Goal: Transaction & Acquisition: Subscribe to service/newsletter

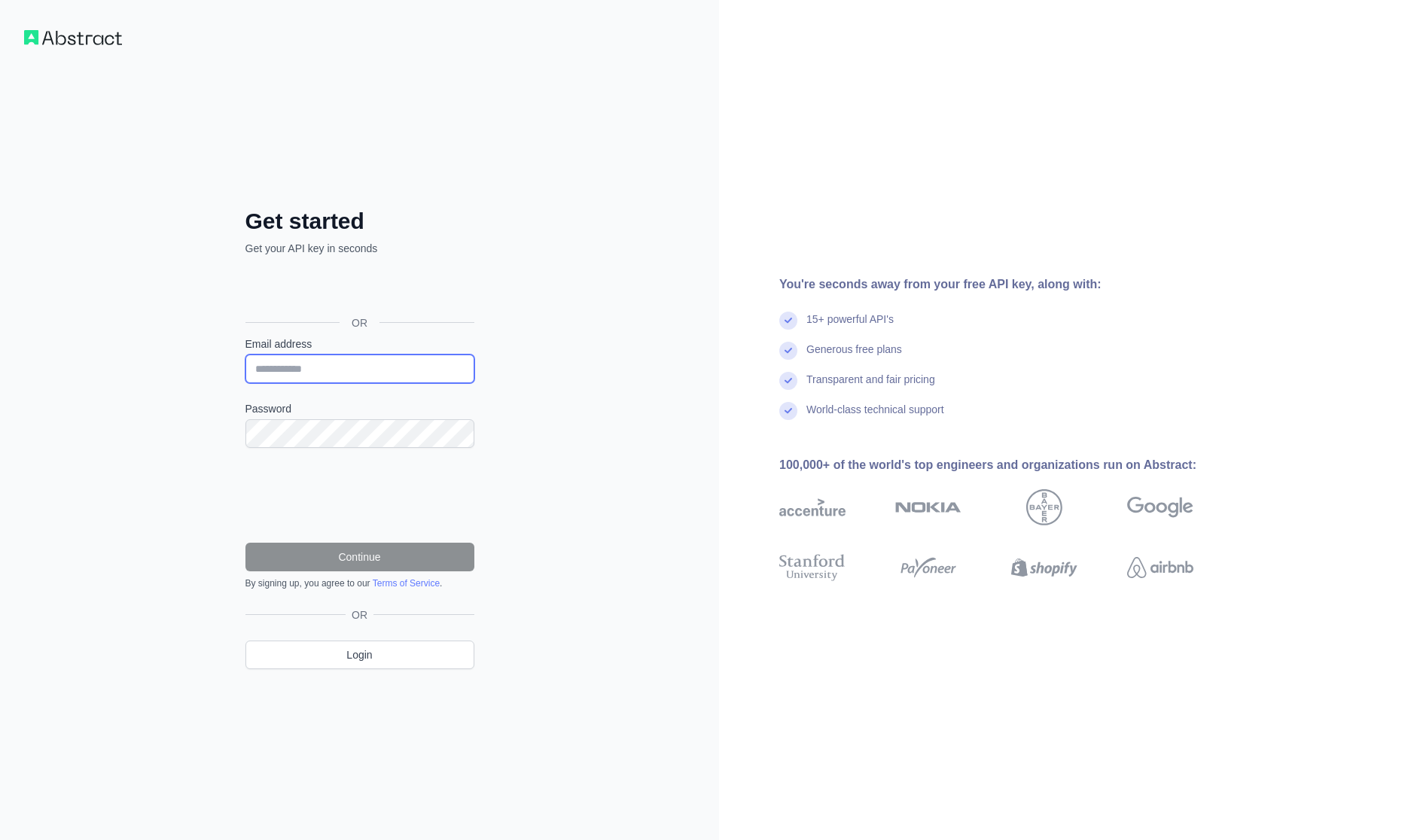
click at [269, 369] on input "Email address" at bounding box center [360, 369] width 229 height 29
type input "**********"
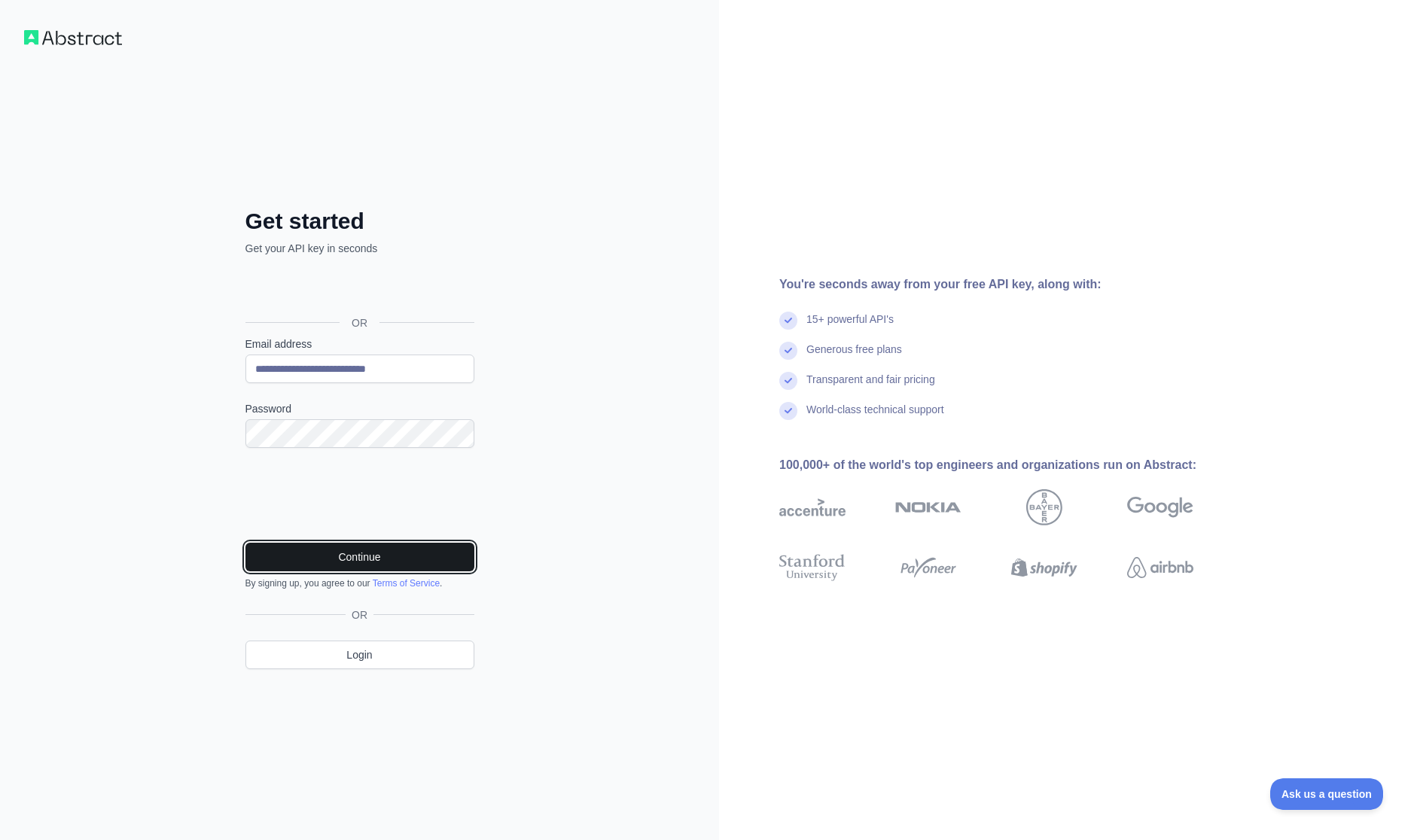
click at [393, 554] on button "Continue" at bounding box center [360, 557] width 229 height 29
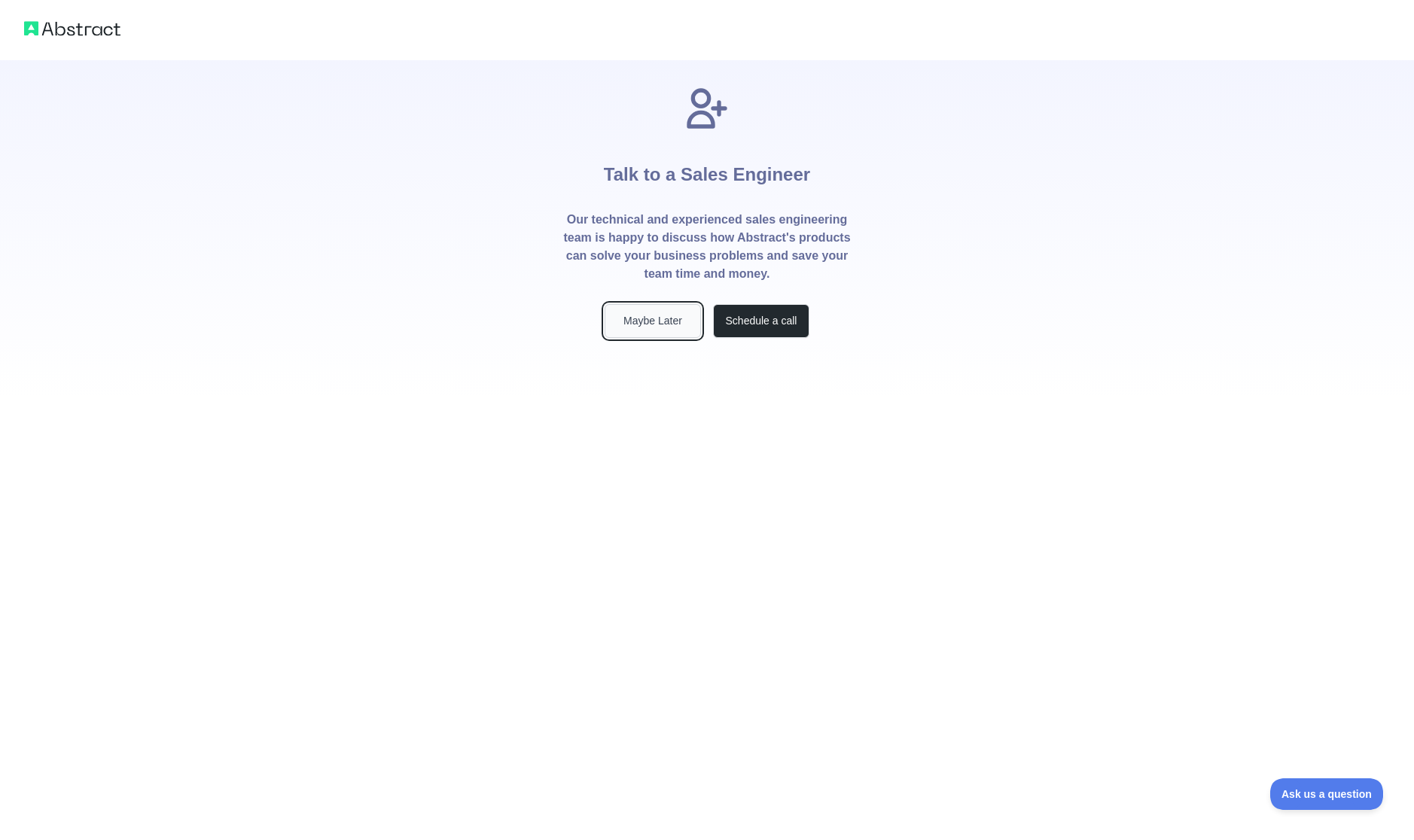
click at [659, 326] on button "Maybe Later" at bounding box center [652, 321] width 96 height 34
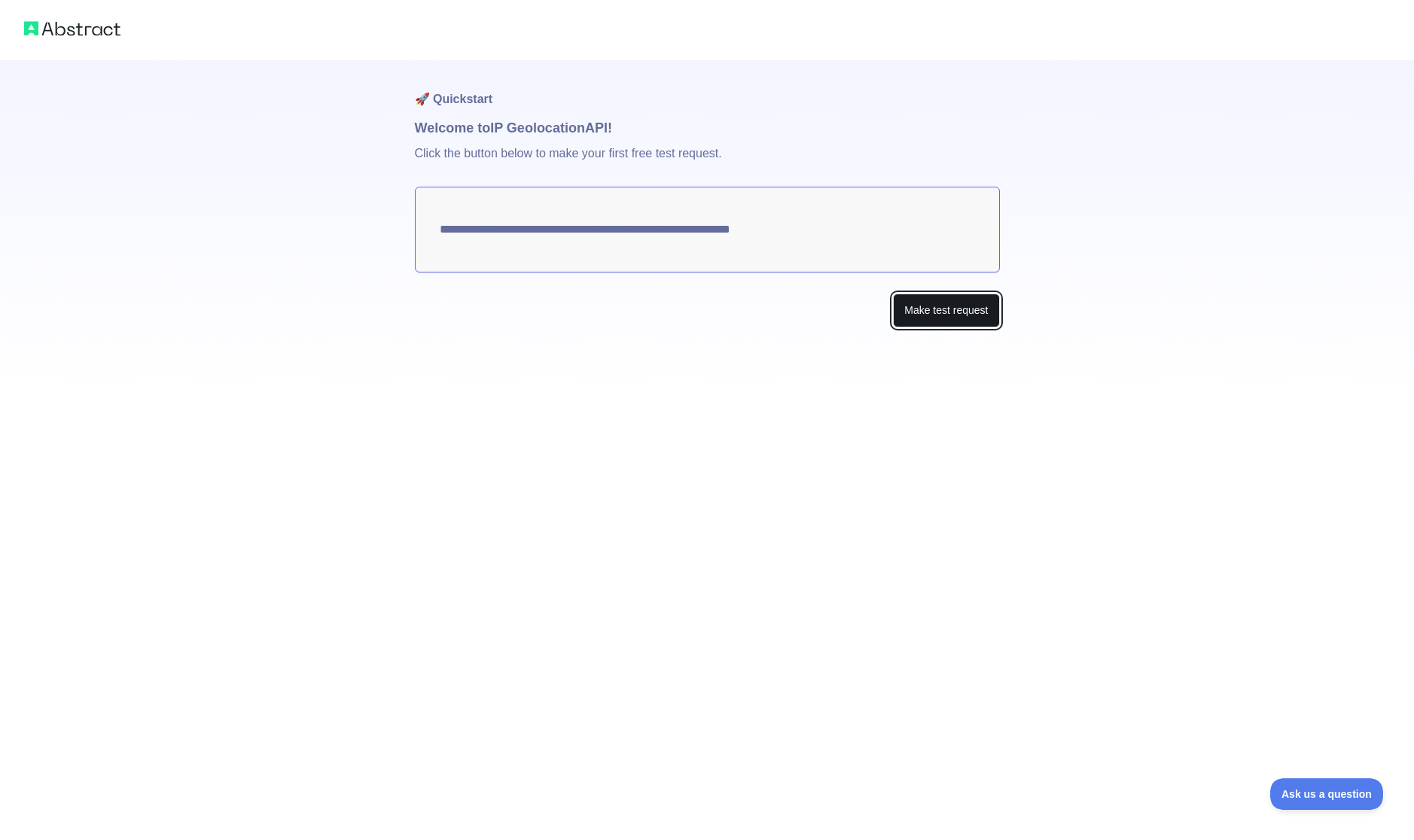
click at [969, 321] on button "Make test request" at bounding box center [946, 310] width 106 height 34
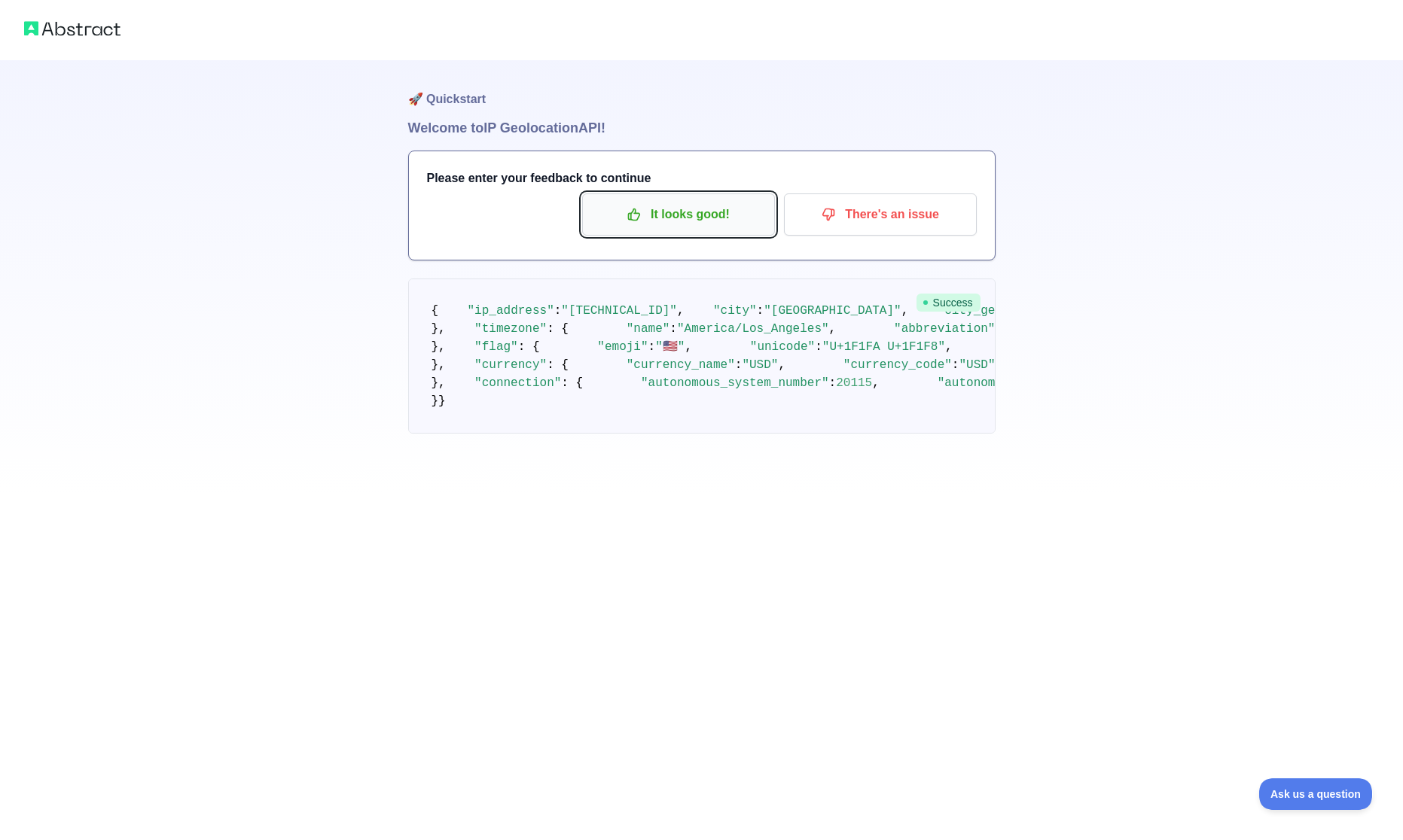
click at [732, 222] on p "It looks good!" at bounding box center [678, 214] width 170 height 26
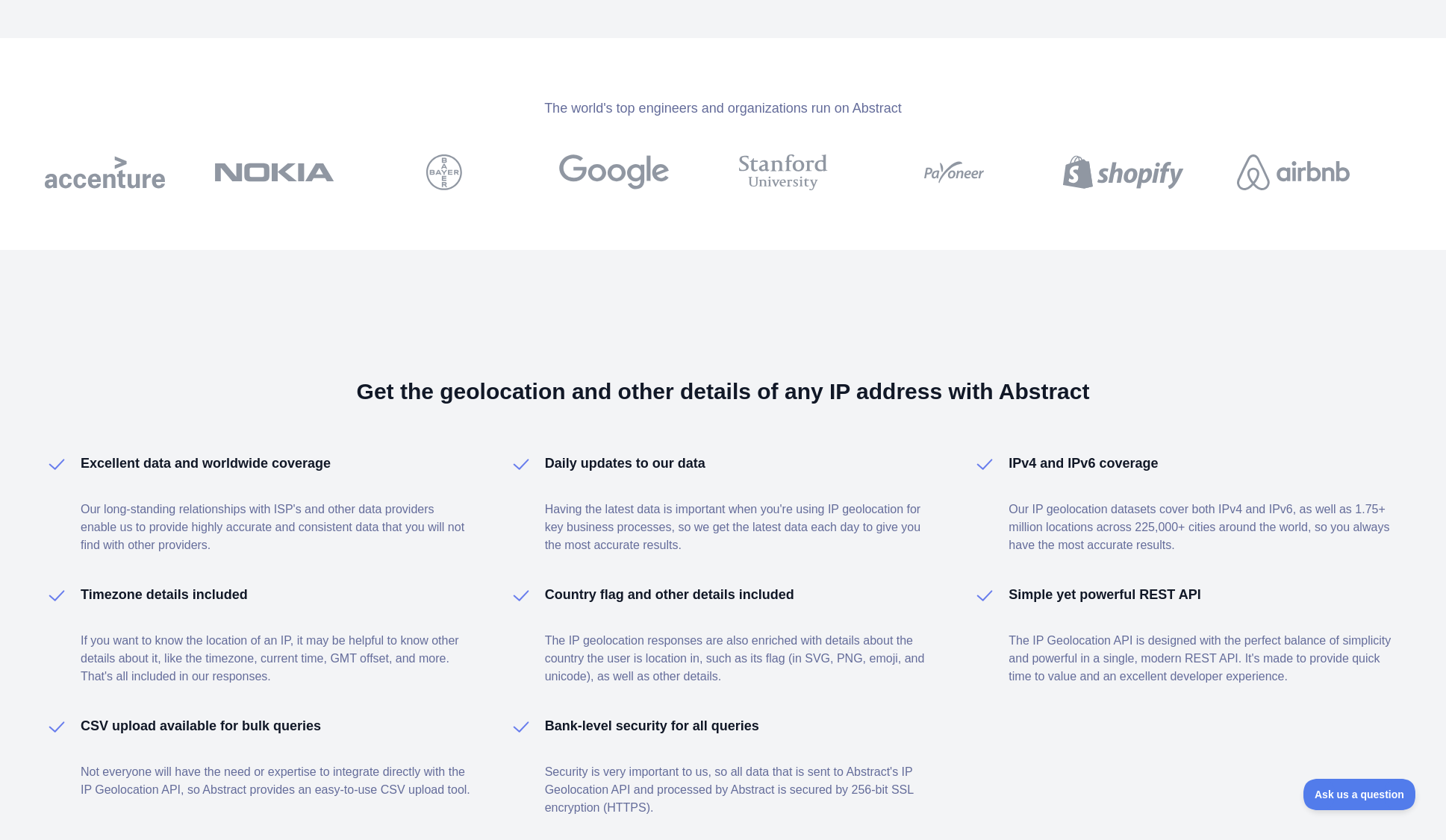
scroll to position [772, 0]
